Goal: Information Seeking & Learning: Learn about a topic

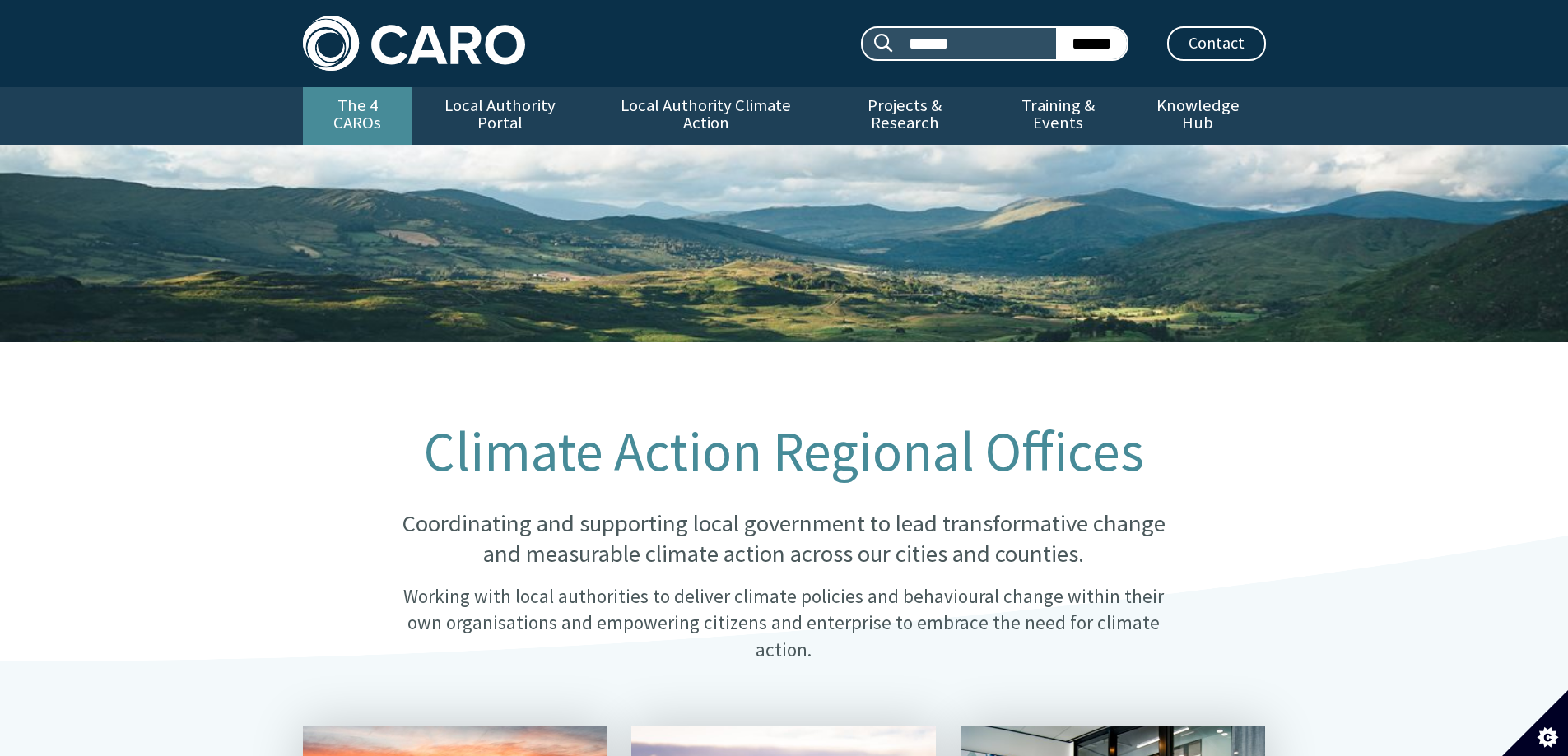
click at [366, 100] on link "The 4 CAROs" at bounding box center [357, 115] width 110 height 57
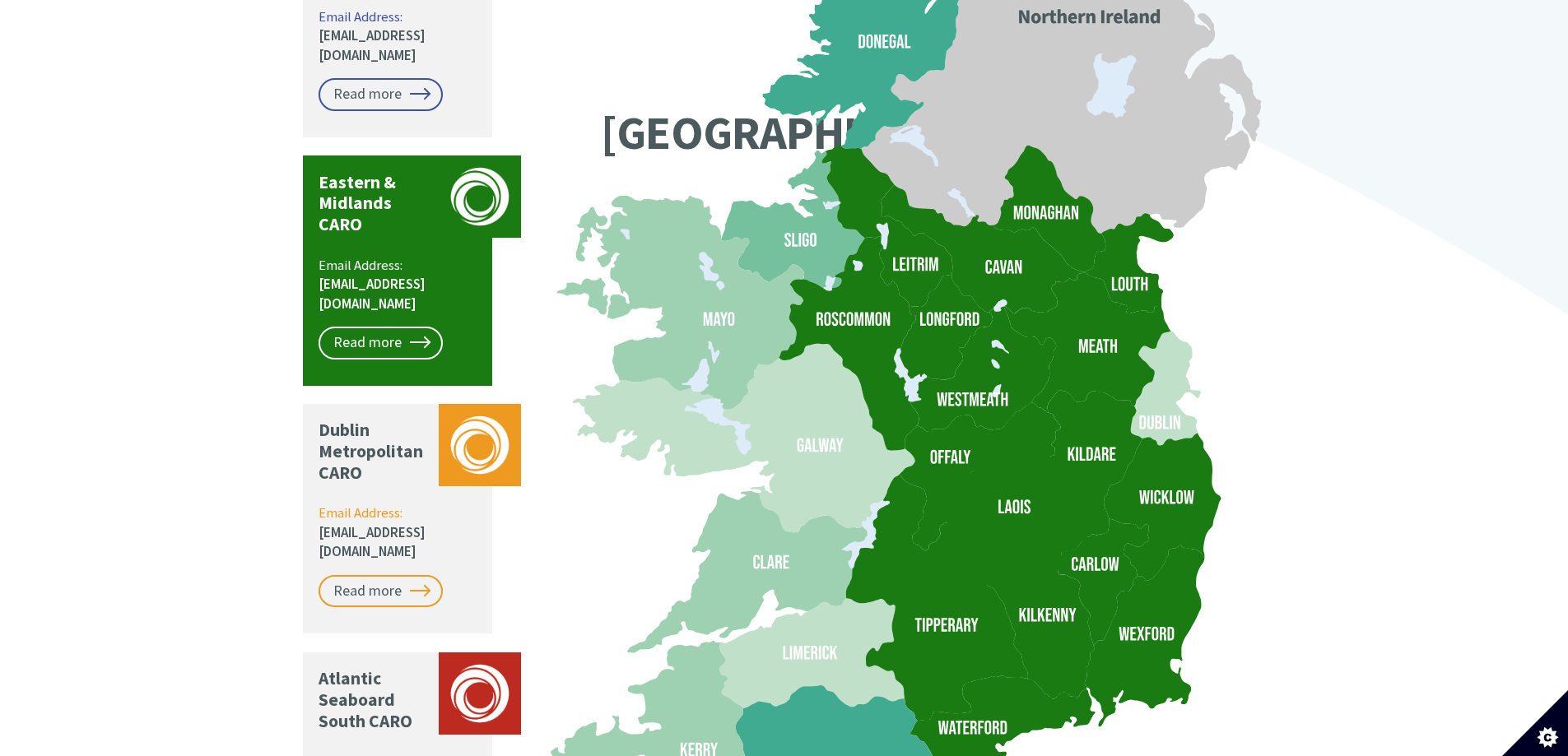
scroll to position [1563, 0]
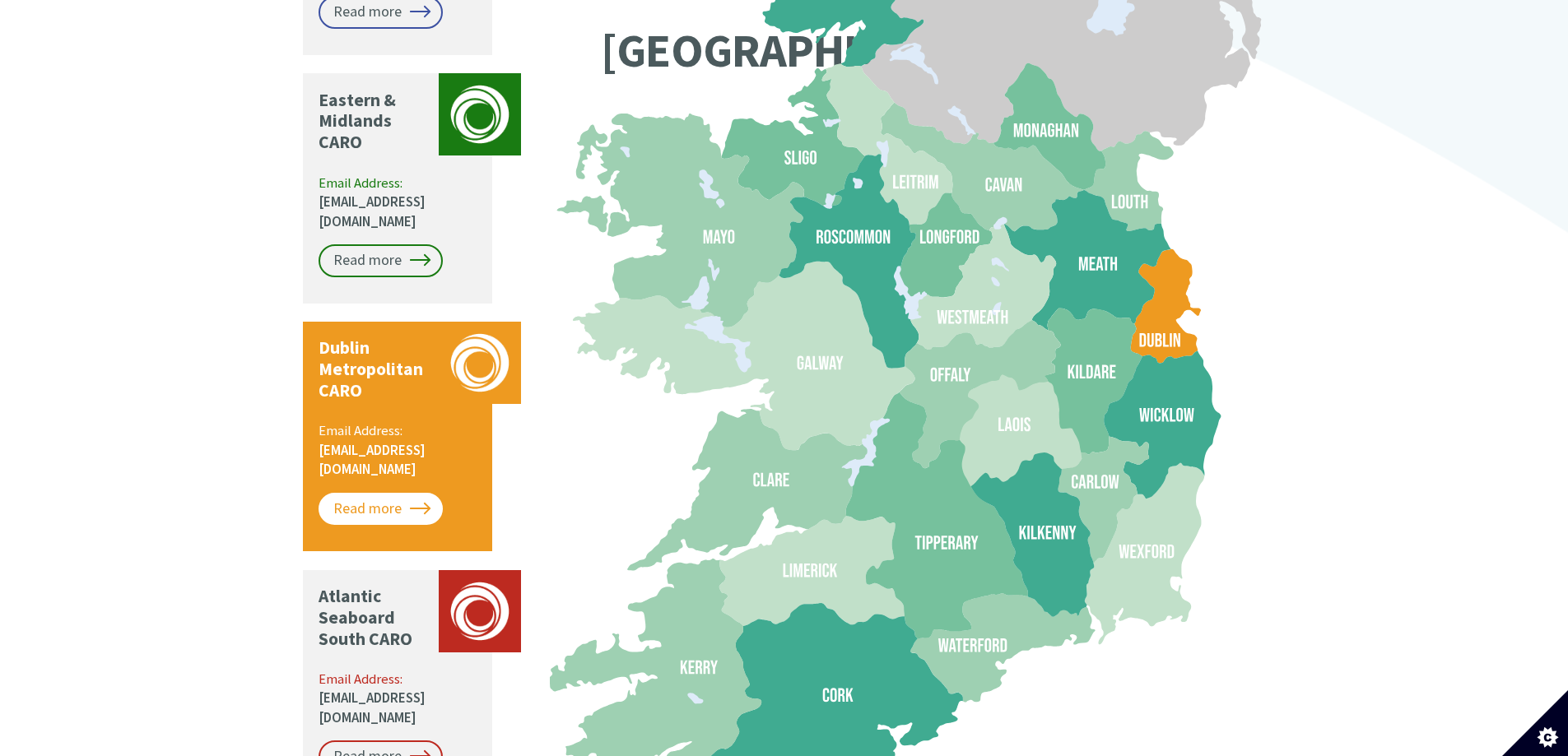
click at [405, 492] on link "Read more" at bounding box center [381, 508] width 124 height 33
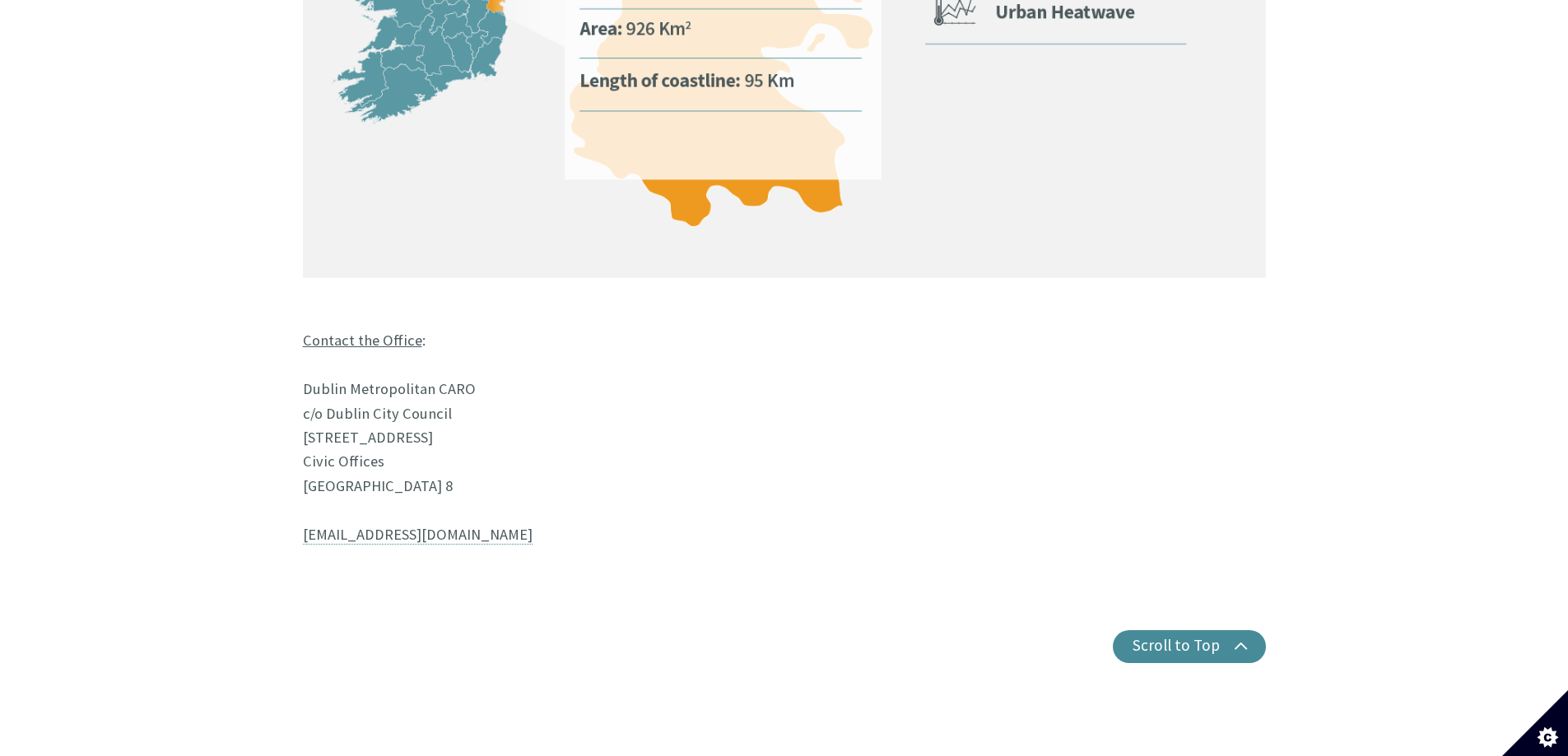
scroll to position [1317, 0]
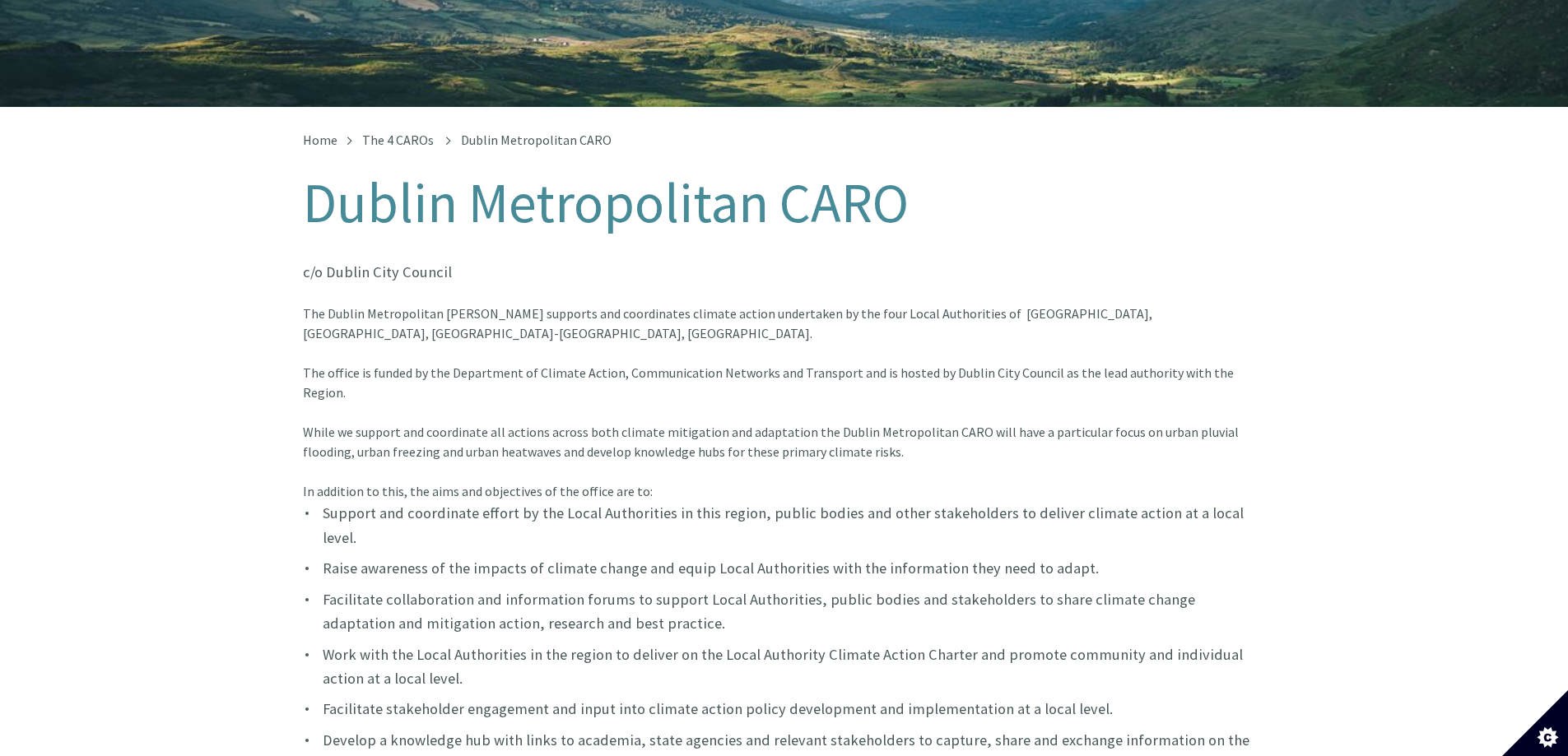
scroll to position [464, 0]
